Goal: Information Seeking & Learning: Check status

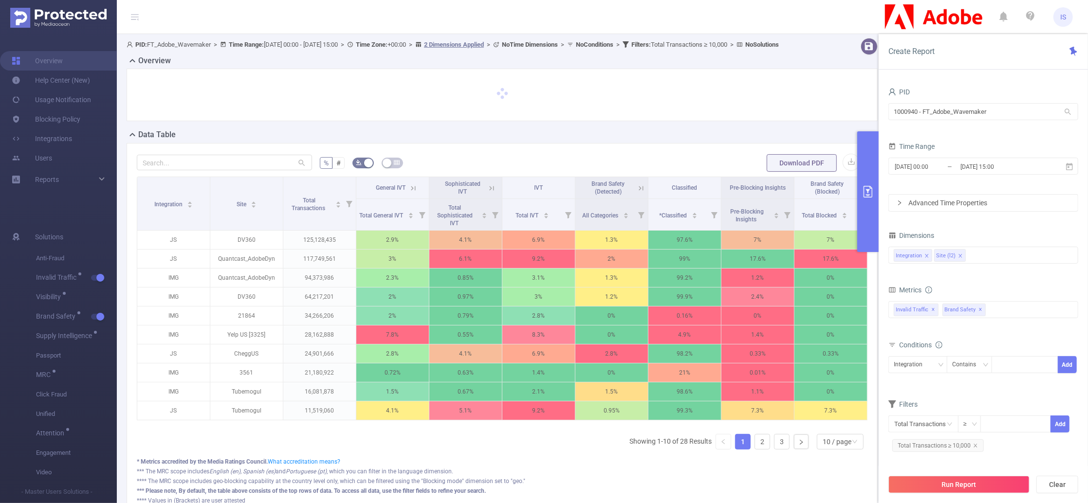
click at [856, 193] on icon at bounding box center [860, 188] width 9 height 9
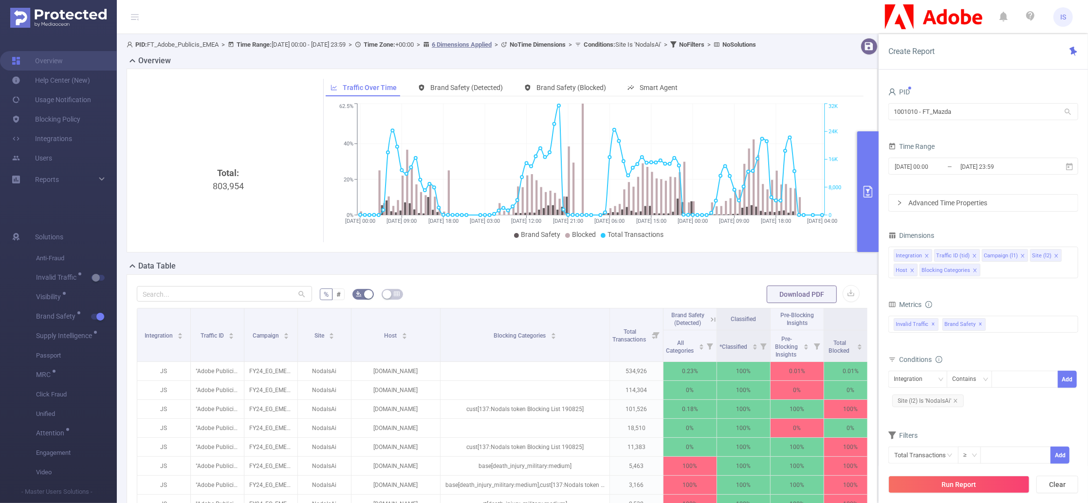
scroll to position [0, 335]
